Goal: Transaction & Acquisition: Purchase product/service

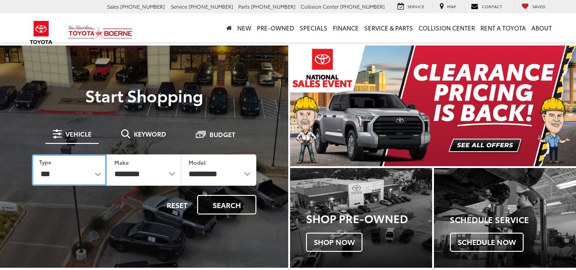
click at [84, 172] on select "*** *** **** *********" at bounding box center [69, 169] width 75 height 31
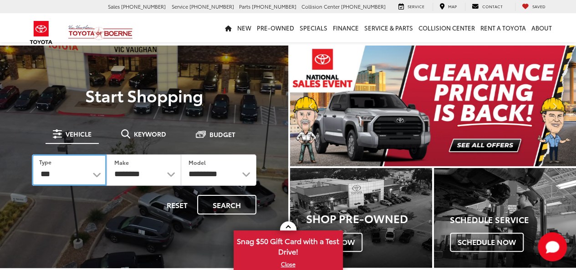
select select "******"
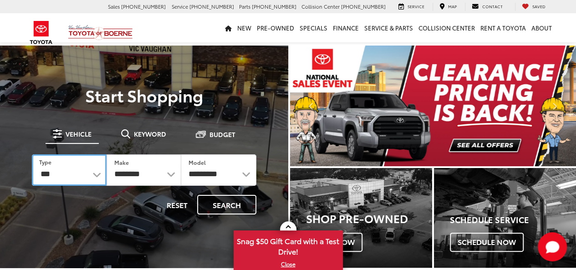
click at [32, 154] on select "*** *** **** *********" at bounding box center [69, 169] width 75 height 31
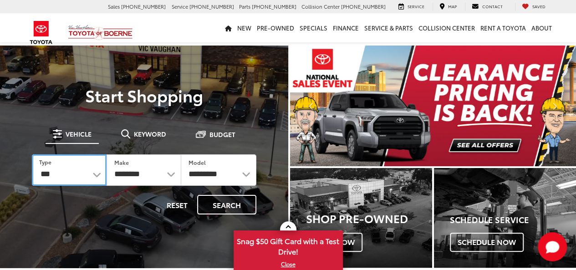
select select
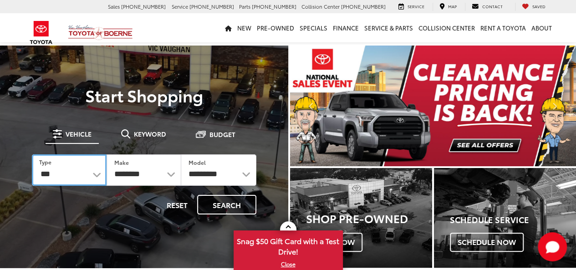
select select
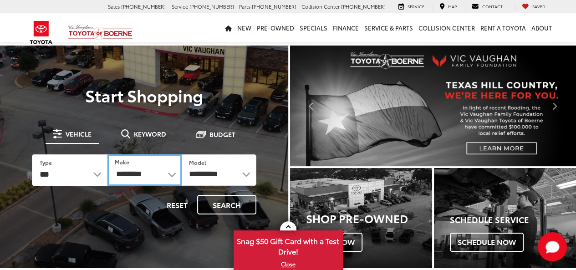
click at [155, 174] on select "**********" at bounding box center [144, 169] width 74 height 31
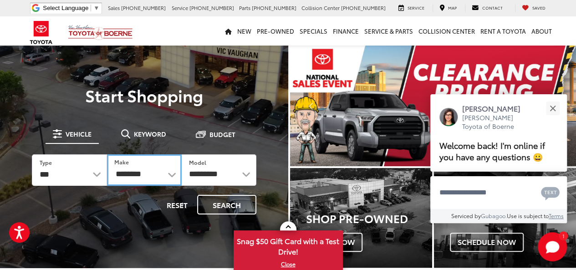
select select "******"
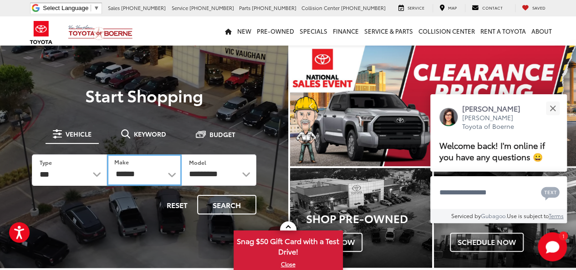
click at [107, 154] on select "**********" at bounding box center [144, 169] width 75 height 31
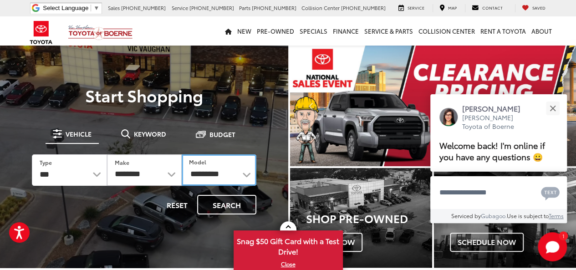
click at [217, 173] on select "**********" at bounding box center [219, 169] width 75 height 31
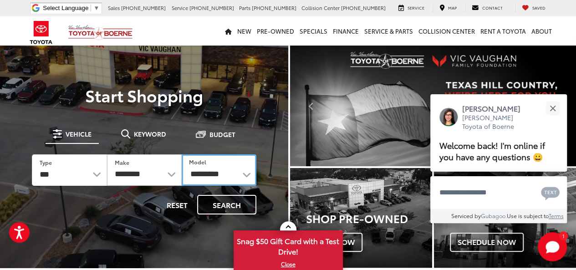
select select "****"
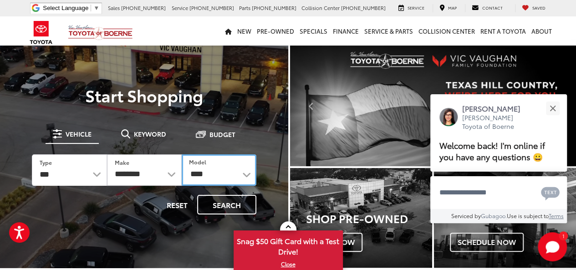
click at [182, 154] on select "**********" at bounding box center [219, 169] width 75 height 31
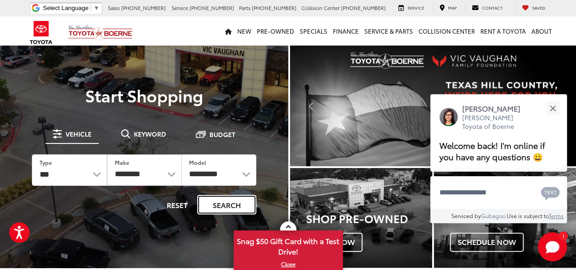
click at [230, 202] on button "Search" at bounding box center [226, 205] width 59 height 20
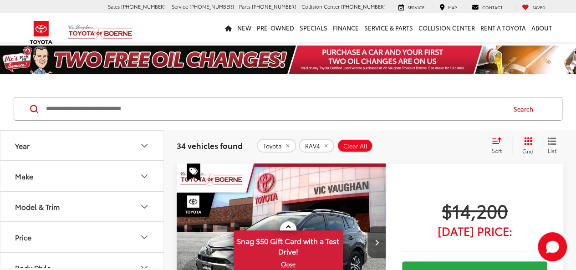
click at [520, 143] on button "Grid" at bounding box center [525, 145] width 29 height 18
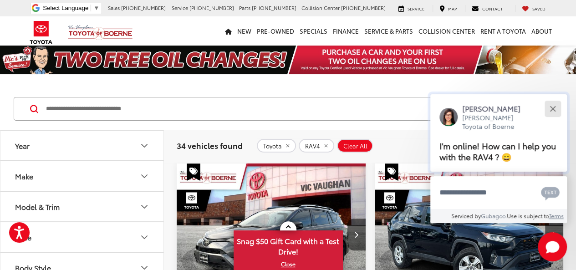
scroll to position [76, 0]
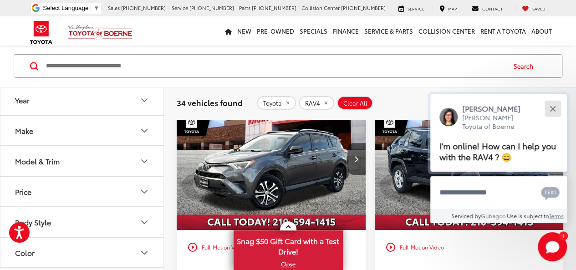
click at [551, 108] on div "Close" at bounding box center [552, 109] width 6 height 6
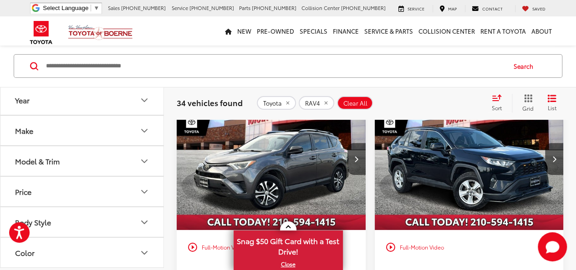
click at [491, 99] on icon "Select sort value" at bounding box center [496, 97] width 10 height 7
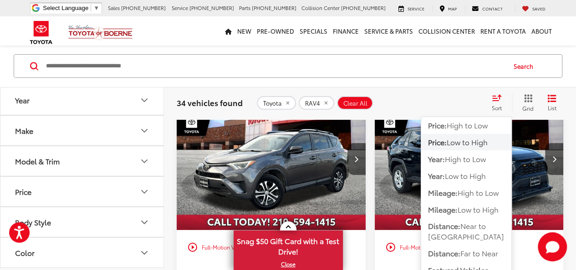
click at [465, 145] on span "Low to High" at bounding box center [466, 141] width 41 height 10
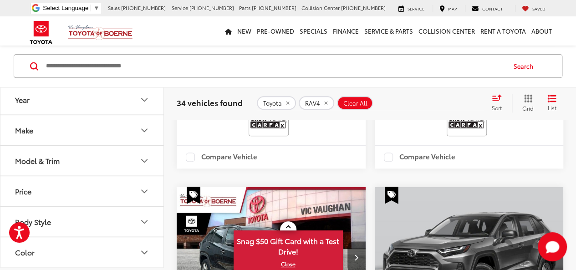
scroll to position [498, 0]
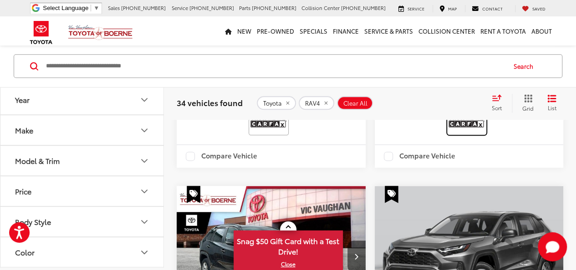
click at [460, 133] on img at bounding box center [466, 121] width 36 height 24
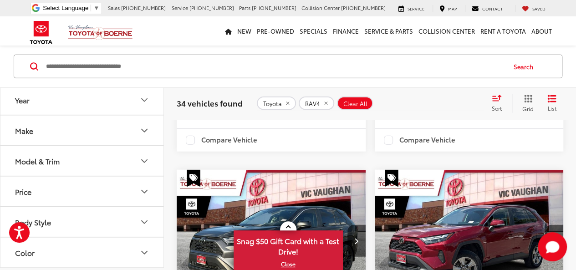
scroll to position [1028, 0]
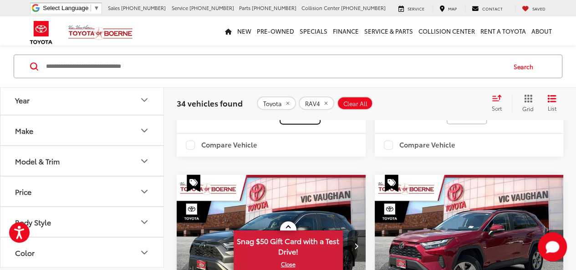
click at [298, 122] on img at bounding box center [300, 110] width 36 height 24
click at [462, 122] on img at bounding box center [466, 110] width 36 height 24
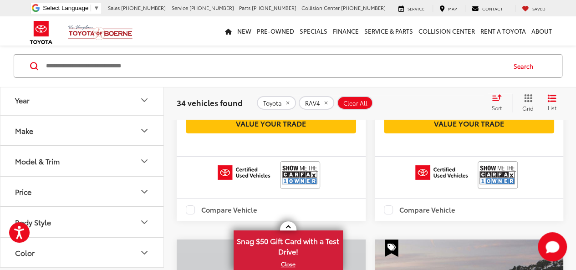
scroll to position [1559, 0]
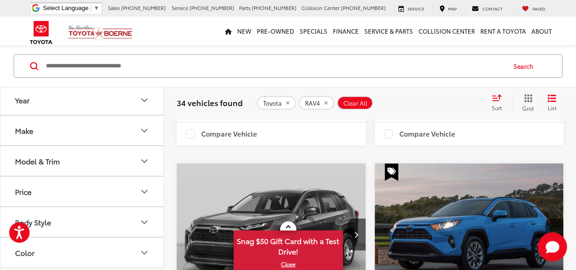
click at [314, 111] on img at bounding box center [300, 99] width 36 height 24
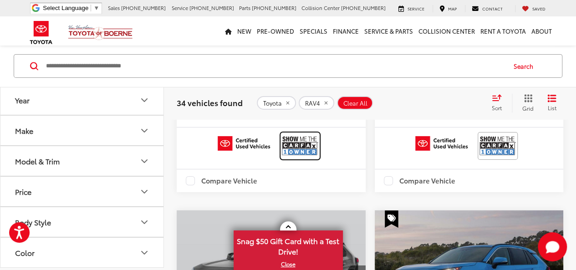
scroll to position [1483, 0]
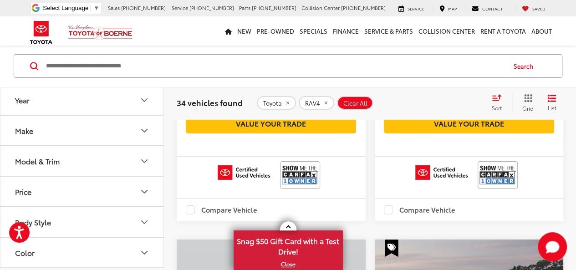
click at [84, 162] on button "Model & Trim" at bounding box center [82, 161] width 164 height 30
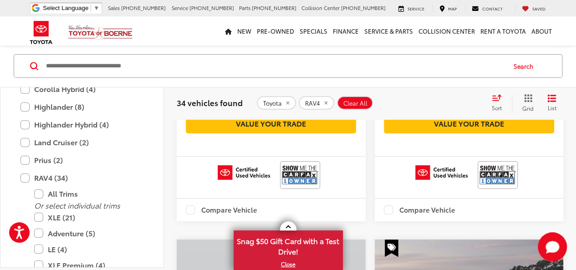
scroll to position [227, 0]
click at [28, 172] on label "RAV4 (34)" at bounding box center [81, 177] width 123 height 16
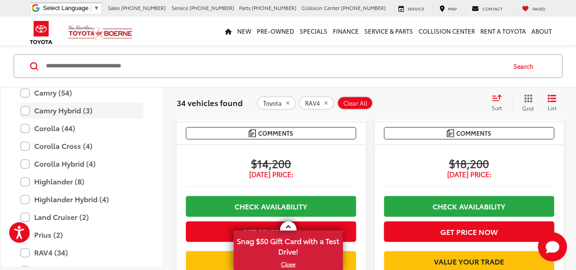
scroll to position [43, 0]
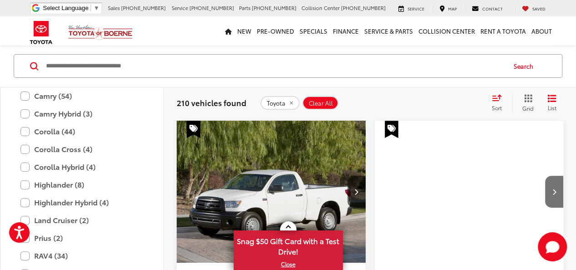
click at [24, 91] on label "Camry (54)" at bounding box center [81, 96] width 123 height 16
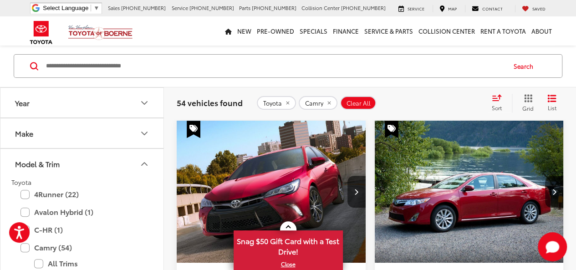
click at [144, 102] on icon "Year" at bounding box center [144, 102] width 11 height 11
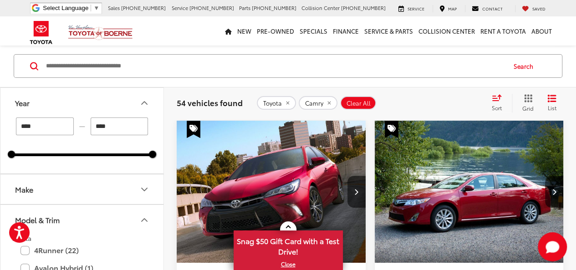
click at [54, 129] on input "****" at bounding box center [45, 126] width 58 height 18
type input "****"
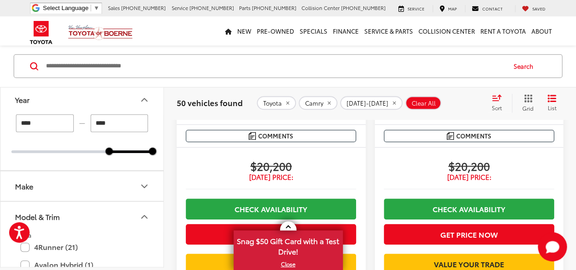
scroll to position [455, 0]
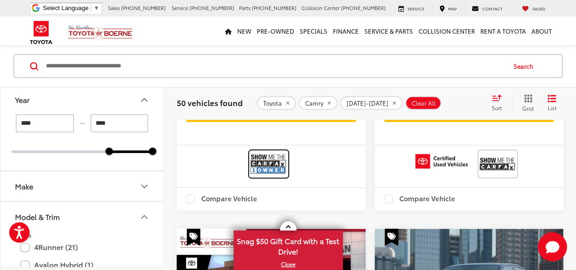
click at [268, 176] on img at bounding box center [268, 164] width 36 height 24
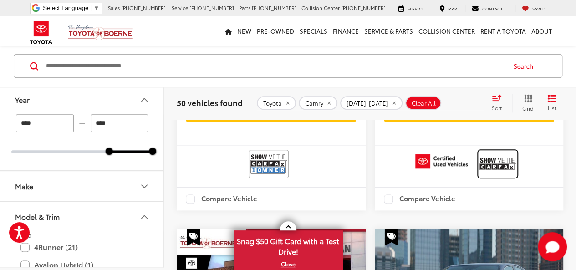
click at [492, 176] on img at bounding box center [497, 164] width 36 height 24
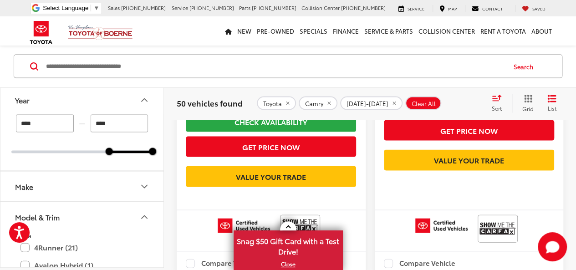
scroll to position [985, 0]
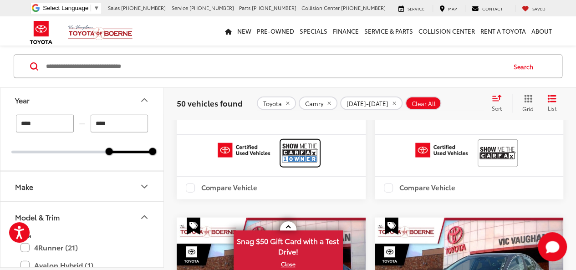
click at [303, 165] on img at bounding box center [300, 153] width 36 height 24
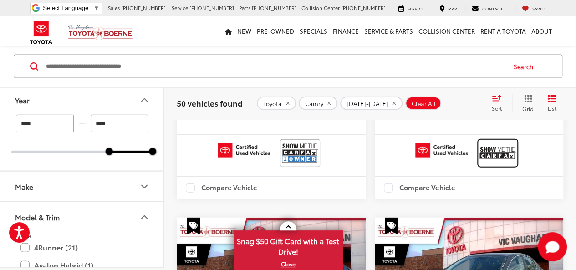
click at [502, 165] on img at bounding box center [497, 153] width 36 height 24
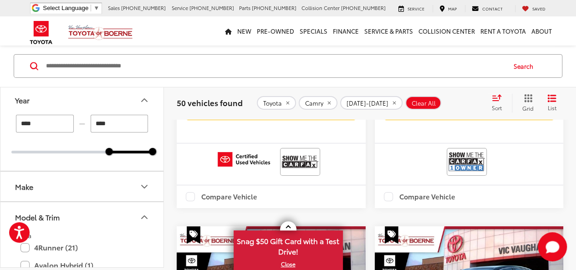
scroll to position [1516, 0]
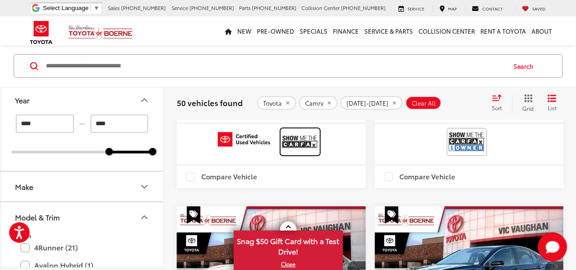
click at [305, 154] on img at bounding box center [300, 142] width 36 height 24
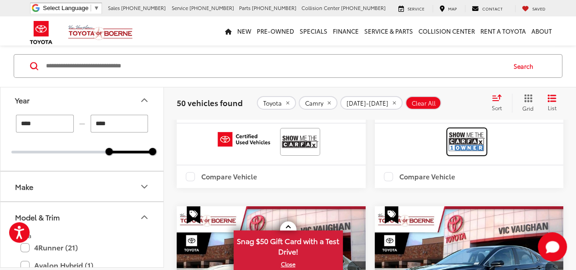
click at [453, 154] on img at bounding box center [466, 142] width 36 height 24
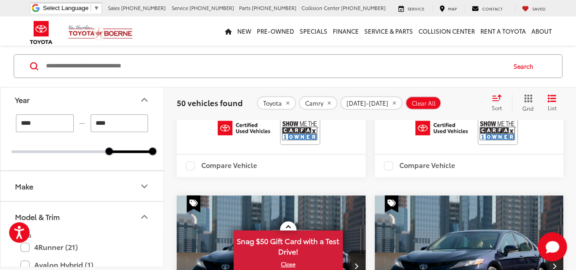
scroll to position [2123, 0]
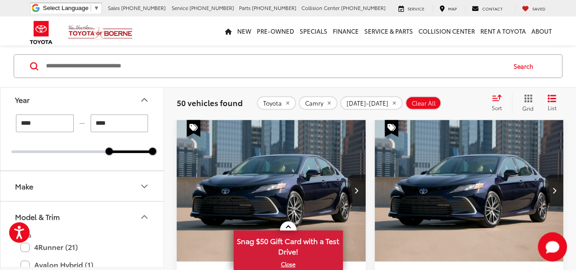
click at [298, 67] on img at bounding box center [300, 55] width 36 height 24
click at [497, 67] on img at bounding box center [497, 55] width 36 height 24
click at [295, 67] on img at bounding box center [300, 55] width 36 height 24
click at [494, 67] on img at bounding box center [497, 55] width 36 height 24
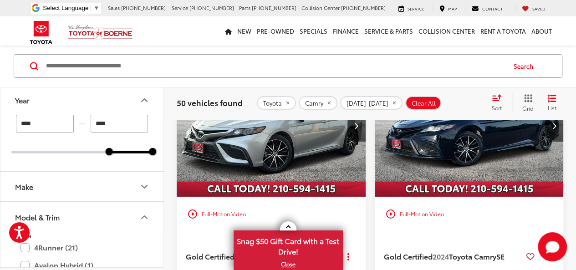
scroll to position [1592, 0]
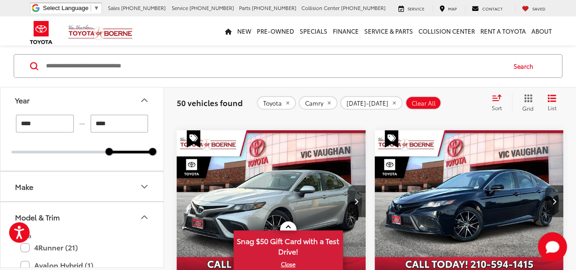
click at [470, 78] on img at bounding box center [466, 66] width 36 height 24
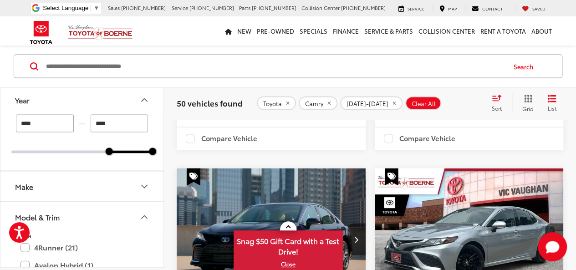
scroll to position [2654, 0]
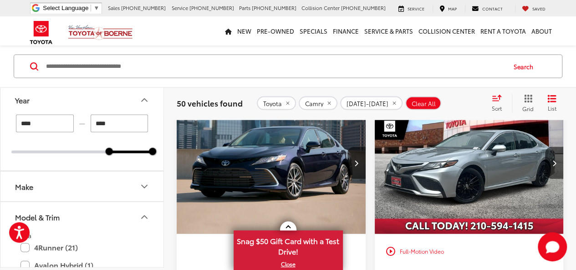
click at [277, 40] on img at bounding box center [268, 27] width 36 height 24
drag, startPoint x: 463, startPoint y: 147, endPoint x: 350, endPoint y: 2, distance: 183.6
click at [463, 40] on img at bounding box center [466, 27] width 36 height 24
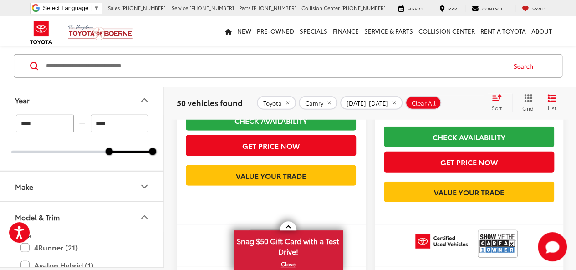
scroll to position [3185, 0]
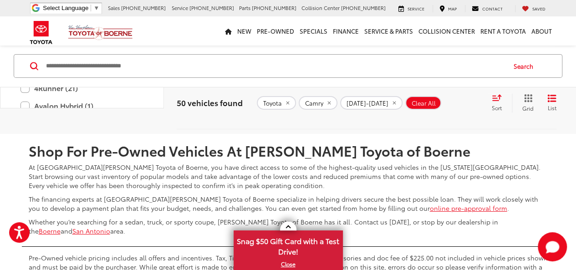
click at [278, 28] on img at bounding box center [268, 16] width 36 height 24
click at [490, 28] on img at bounding box center [497, 16] width 36 height 24
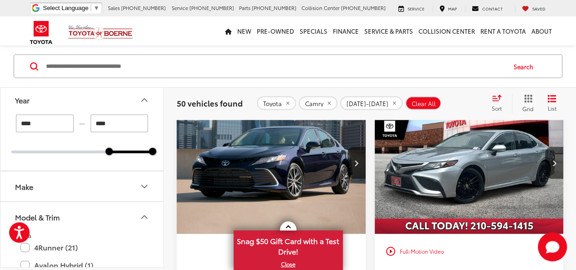
scroll to position [3033, 0]
